Goal: Navigation & Orientation: Go to known website

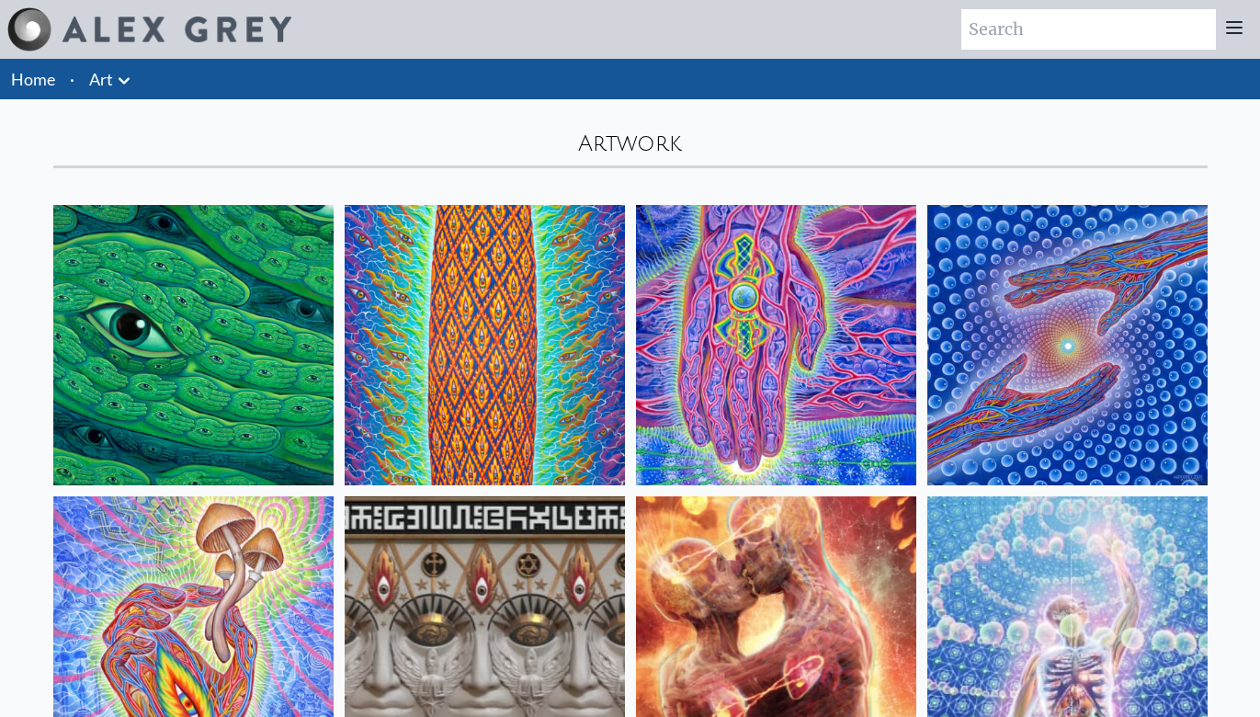
click at [107, 85] on link "Art" at bounding box center [101, 79] width 24 height 26
click at [57, 80] on li "Home" at bounding box center [31, 79] width 62 height 40
click at [53, 86] on link "Home" at bounding box center [33, 79] width 44 height 20
